Goal: Task Accomplishment & Management: Manage account settings

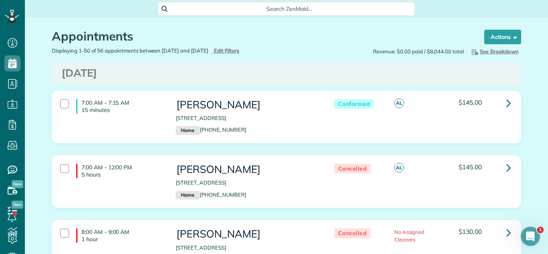
click at [443, 73] on h3 "[DATE]" at bounding box center [286, 73] width 449 height 12
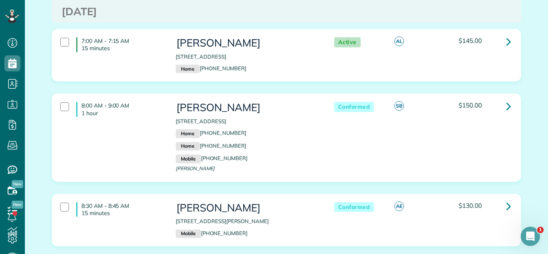
scroll to position [882, 0]
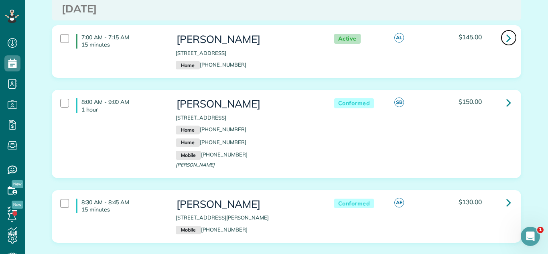
click at [509, 45] on icon at bounding box center [508, 38] width 5 height 14
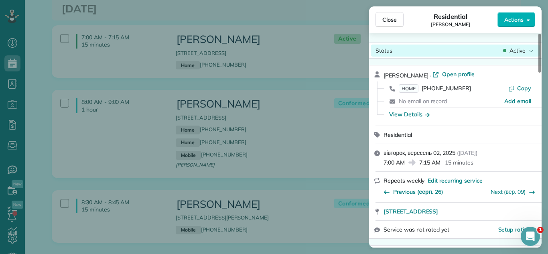
click at [532, 45] on div "Status Active" at bounding box center [454, 51] width 169 height 12
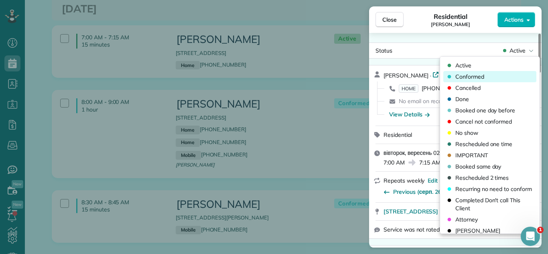
click at [473, 75] on span "Conformed" at bounding box center [469, 77] width 29 height 8
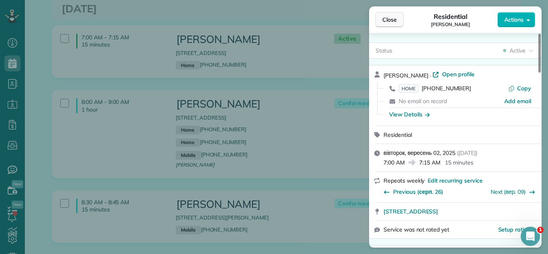
click at [394, 18] on span "Close" at bounding box center [389, 20] width 14 height 8
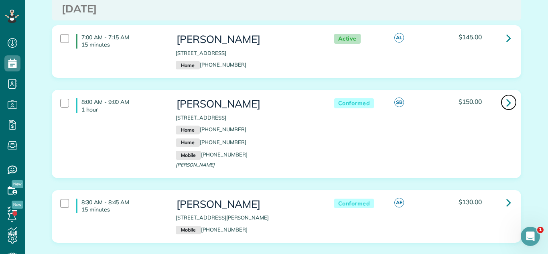
click at [510, 109] on icon at bounding box center [508, 102] width 5 height 14
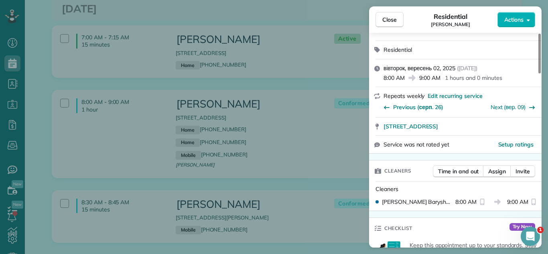
scroll to position [126, 0]
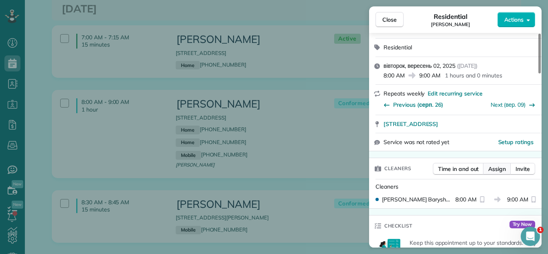
click at [492, 167] on span "Assign" at bounding box center [497, 169] width 18 height 8
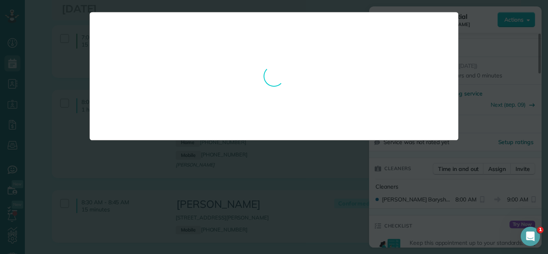
click at [331, 200] on div at bounding box center [274, 127] width 548 height 254
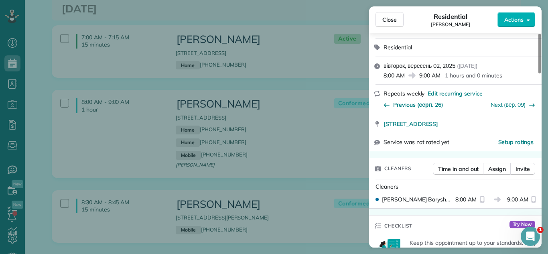
click at [495, 174] on div "Time in and out Assign Invite" at bounding box center [484, 171] width 102 height 16
click at [498, 172] on span "Assign" at bounding box center [497, 169] width 18 height 8
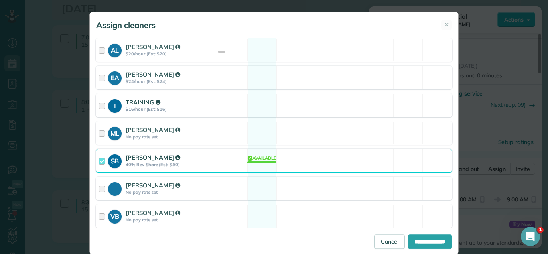
scroll to position [166, 0]
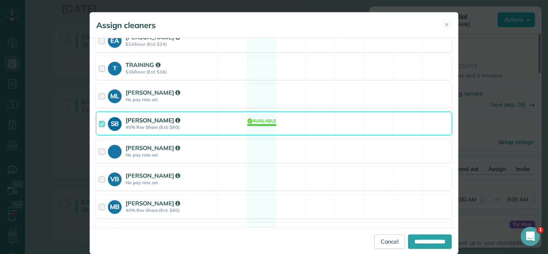
click at [303, 121] on div "SB [PERSON_NAME] 40% Rev Share (Est: $60) Available" at bounding box center [274, 123] width 356 height 24
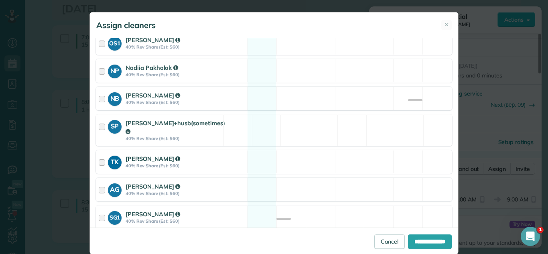
scroll to position [466, 0]
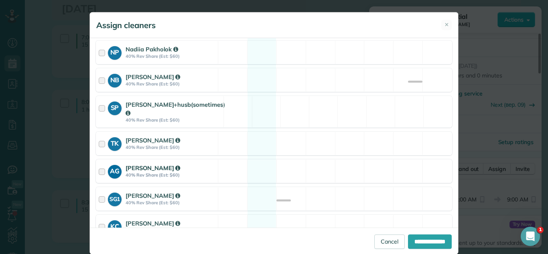
click at [231, 168] on div "AG [PERSON_NAME] 40% Rev Share (Est: $60) Available" at bounding box center [274, 171] width 356 height 24
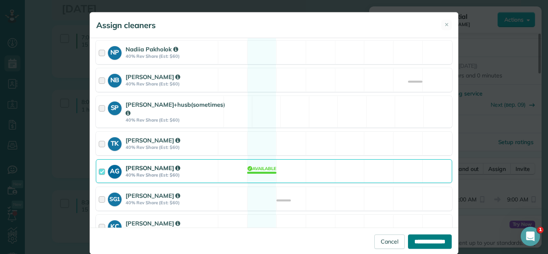
click at [417, 241] on input "**********" at bounding box center [430, 241] width 44 height 14
type input "**********"
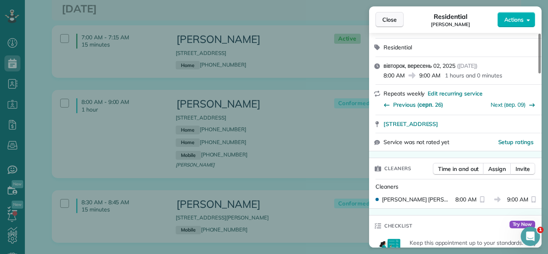
click at [391, 12] on button "Close" at bounding box center [389, 19] width 28 height 15
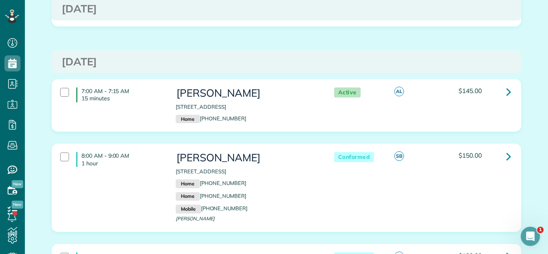
scroll to position [807, 0]
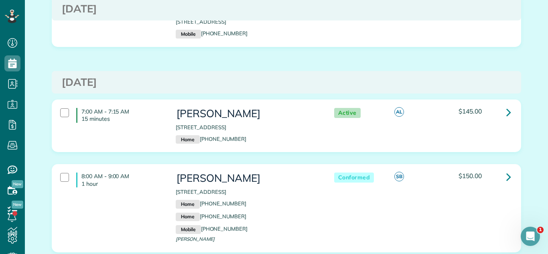
click at [429, 79] on div "[DATE]" at bounding box center [286, 82] width 469 height 23
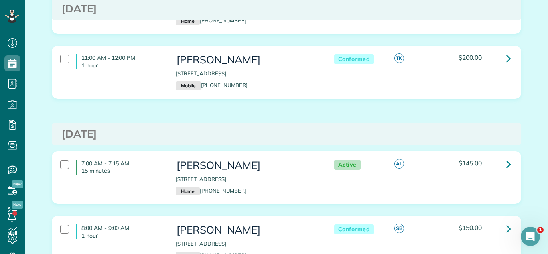
scroll to position [747, 0]
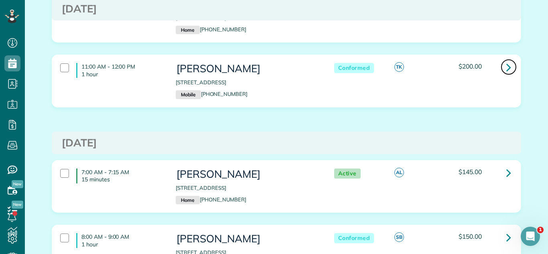
click at [506, 73] on icon at bounding box center [508, 67] width 5 height 14
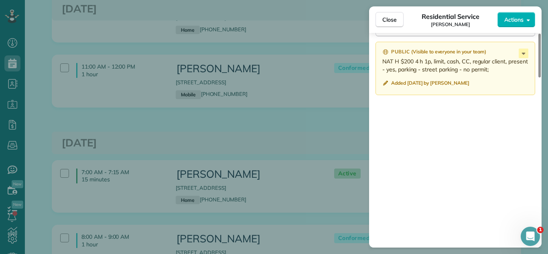
scroll to position [742, 0]
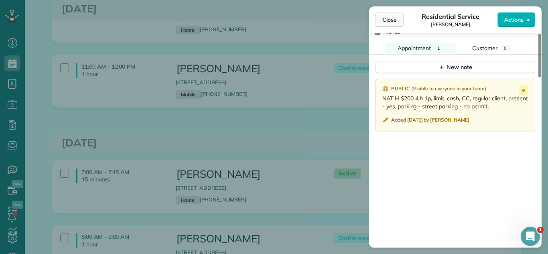
click at [390, 17] on span "Close" at bounding box center [389, 20] width 14 height 8
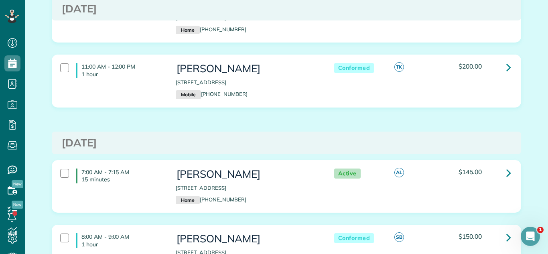
click at [259, 55] on div "9:00 AM - 10:00 AM 1 hour [PERSON_NAME] D’Inverno [STREET_ADDRESS] Home [PHONE_…" at bounding box center [286, 22] width 481 height 65
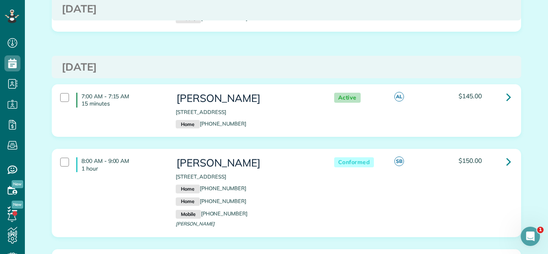
scroll to position [842, 0]
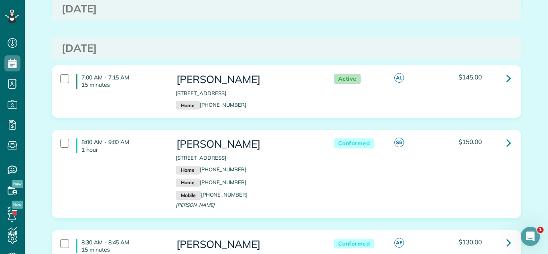
drag, startPoint x: 419, startPoint y: 120, endPoint x: 427, endPoint y: 132, distance: 14.8
click at [420, 117] on div "7:00 AM - 7:15 AM 15 minutes [PERSON_NAME] [STREET_ADDRESS] Home [PHONE_NUMBER]…" at bounding box center [286, 92] width 468 height 52
click at [431, 139] on div "8:00 AM - 9:00 AM 1 hour [PERSON_NAME] [STREET_ADDRESS] Home [PHONE_NUMBER] Hom…" at bounding box center [286, 173] width 468 height 87
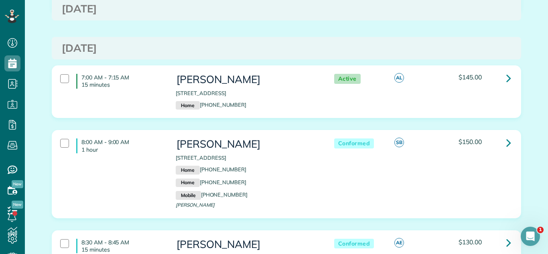
scroll to position [640, 0]
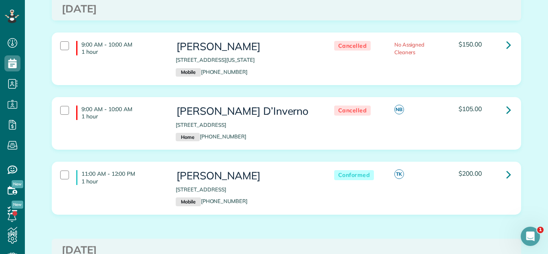
drag, startPoint x: 177, startPoint y: 199, endPoint x: 289, endPoint y: 193, distance: 111.6
click at [289, 193] on p "[STREET_ADDRESS]" at bounding box center [247, 190] width 142 height 8
copy p "[STREET_ADDRESS]"
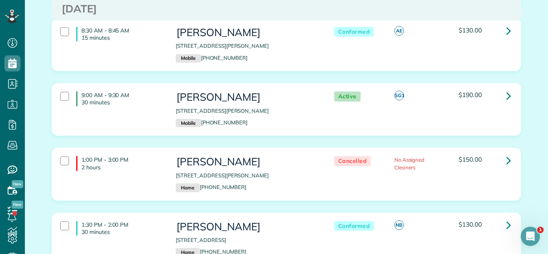
scroll to position [1056, 0]
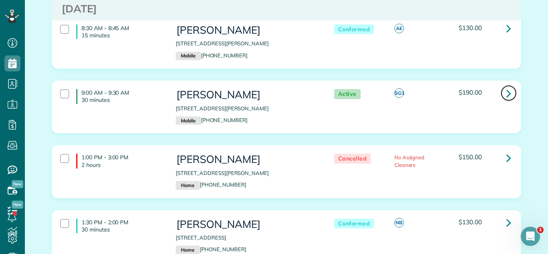
click at [505, 94] on link at bounding box center [508, 93] width 16 height 16
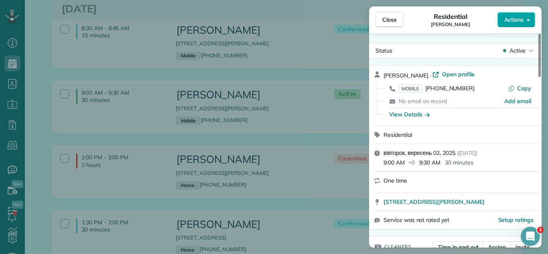
click at [513, 25] on button "Actions" at bounding box center [516, 19] width 38 height 15
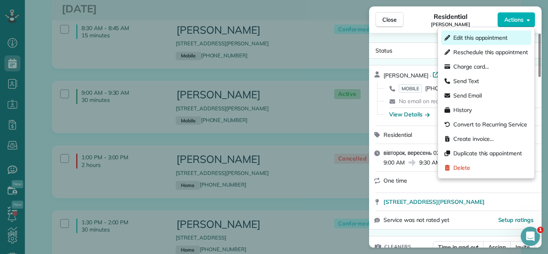
click at [476, 41] on span "Edit this appointment" at bounding box center [480, 38] width 54 height 8
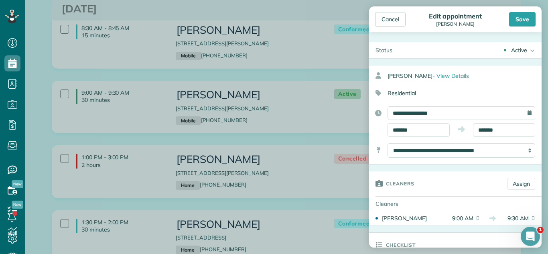
click at [497, 45] on div "Active Active Conformed Cancelled Done Booked one day before" at bounding box center [470, 50] width 143 height 16
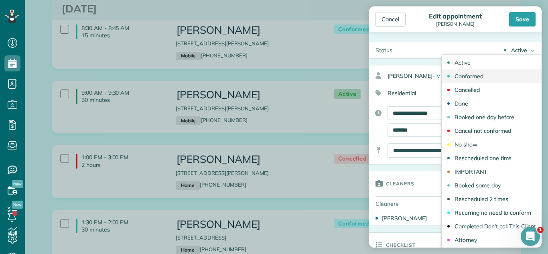
click at [468, 76] on div "Conformed" at bounding box center [468, 76] width 29 height 6
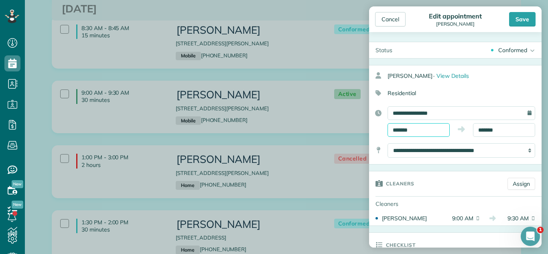
click at [411, 126] on input "*******" at bounding box center [418, 130] width 62 height 14
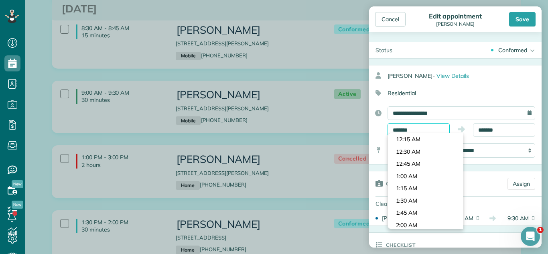
scroll to position [416, 0]
click at [496, 130] on input "*******" at bounding box center [504, 130] width 62 height 14
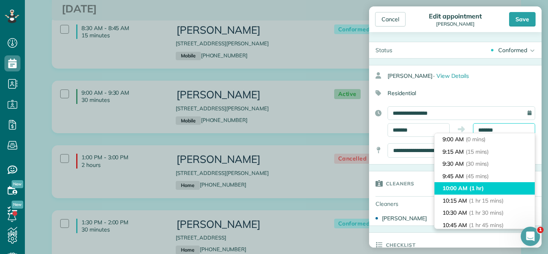
scroll to position [12, 0]
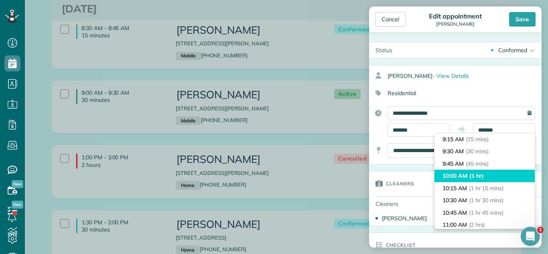
type input "********"
click at [502, 173] on li "10:00 AM (1 hr)" at bounding box center [484, 176] width 100 height 12
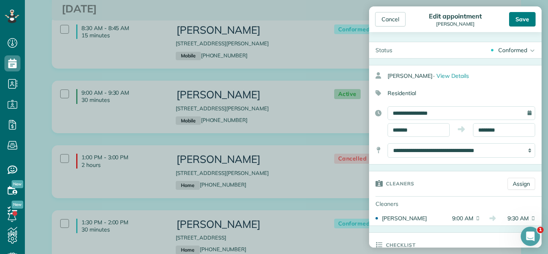
click at [522, 17] on div "Save" at bounding box center [522, 19] width 26 height 14
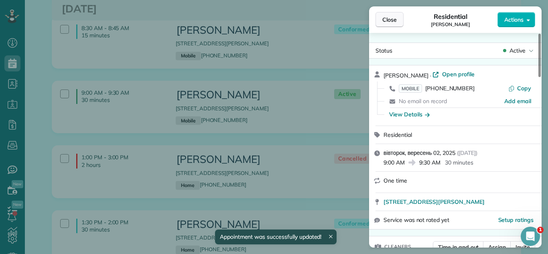
click at [395, 13] on button "Close" at bounding box center [389, 19] width 28 height 15
